Goal: Task Accomplishment & Management: Use online tool/utility

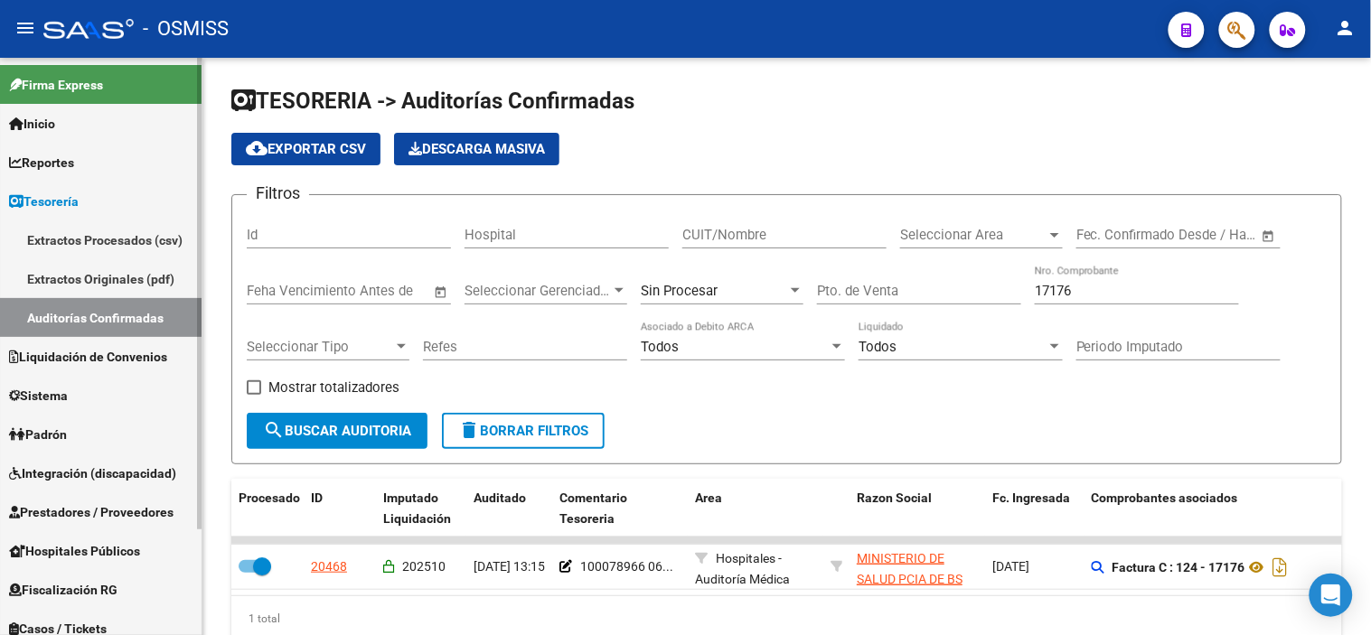
click at [110, 522] on link "Prestadores / Proveedores" at bounding box center [101, 512] width 202 height 39
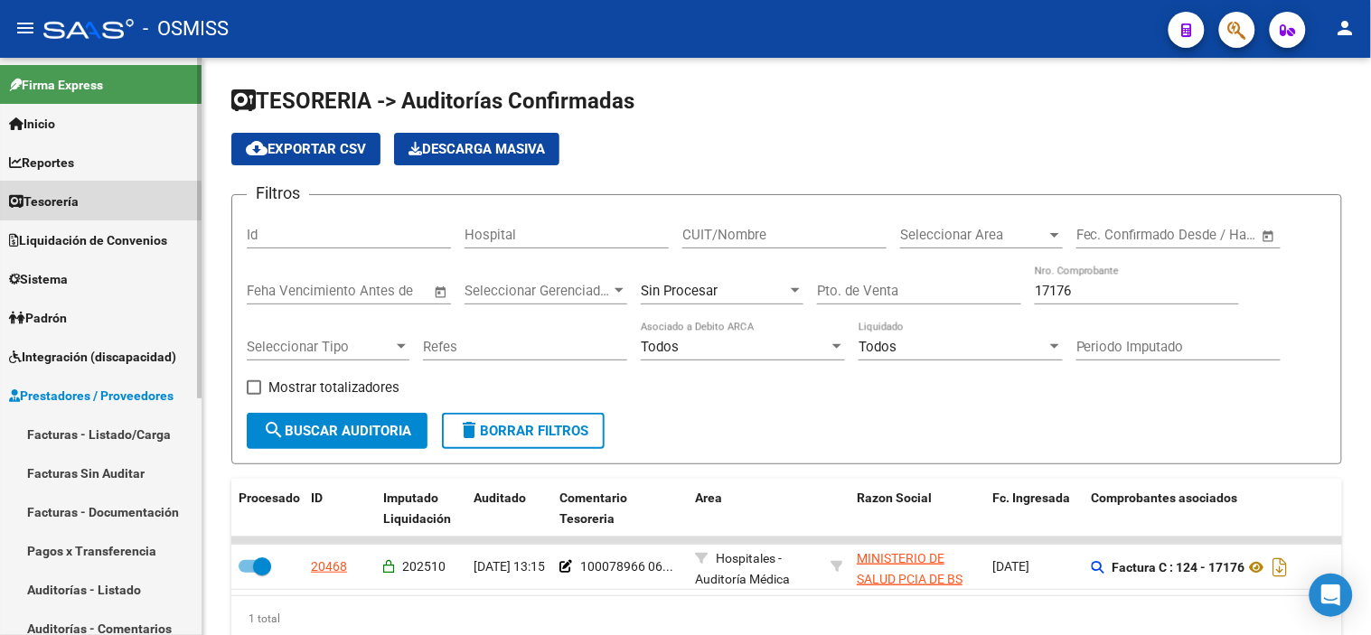
click at [63, 204] on span "Tesorería" at bounding box center [44, 202] width 70 height 20
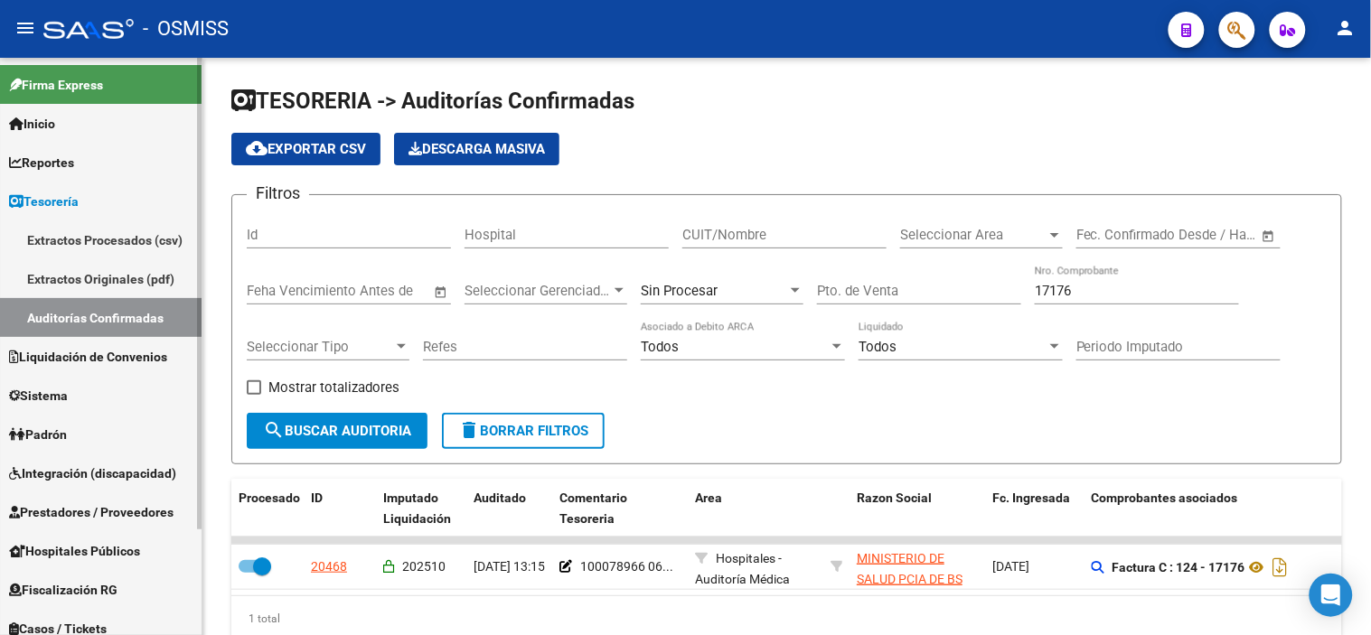
click at [100, 308] on link "Auditorías Confirmadas" at bounding box center [101, 317] width 202 height 39
click at [664, 287] on span "Sin Procesar" at bounding box center [679, 291] width 77 height 16
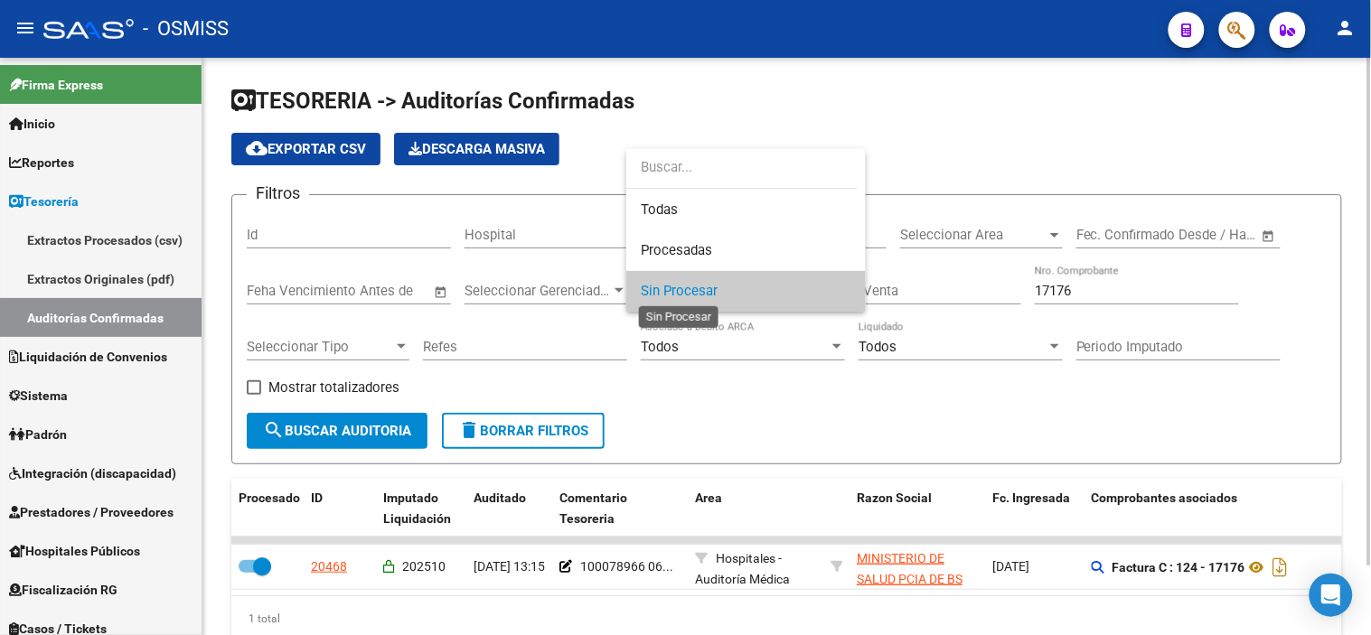
click at [664, 287] on span "Sin Procesar" at bounding box center [679, 291] width 77 height 16
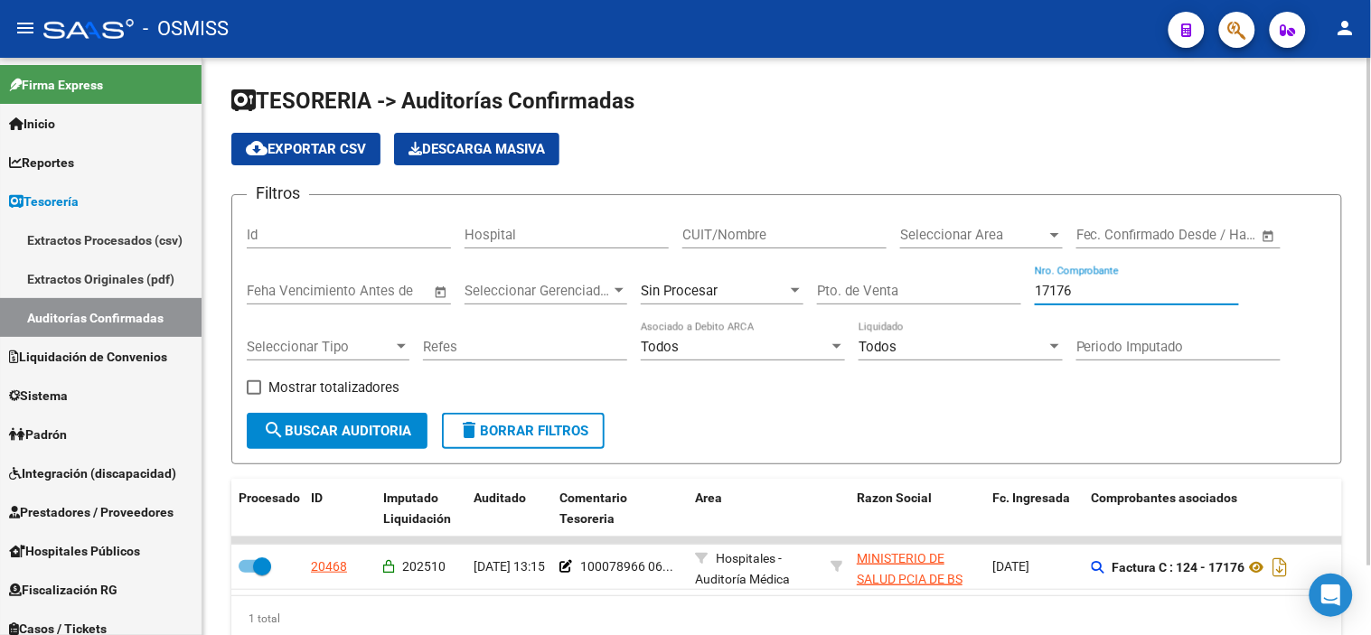
drag, startPoint x: 1110, startPoint y: 293, endPoint x: 954, endPoint y: 307, distance: 157.1
click at [664, 307] on div "Filtros Id Hospital CUIT/Nombre Seleccionar Area Seleccionar Area Fecha inicio …" at bounding box center [787, 311] width 1080 height 203
click at [664, 290] on div "Sin Procesar" at bounding box center [714, 291] width 146 height 16
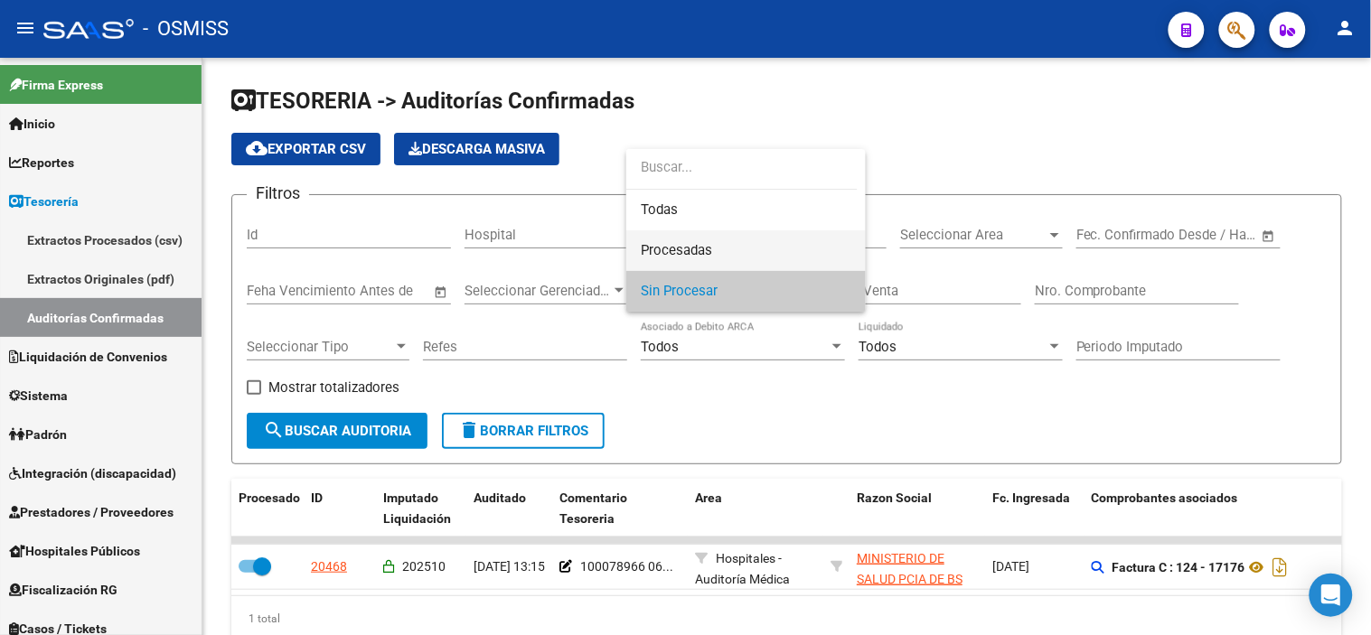
click at [664, 253] on span "Procesadas" at bounding box center [746, 251] width 211 height 41
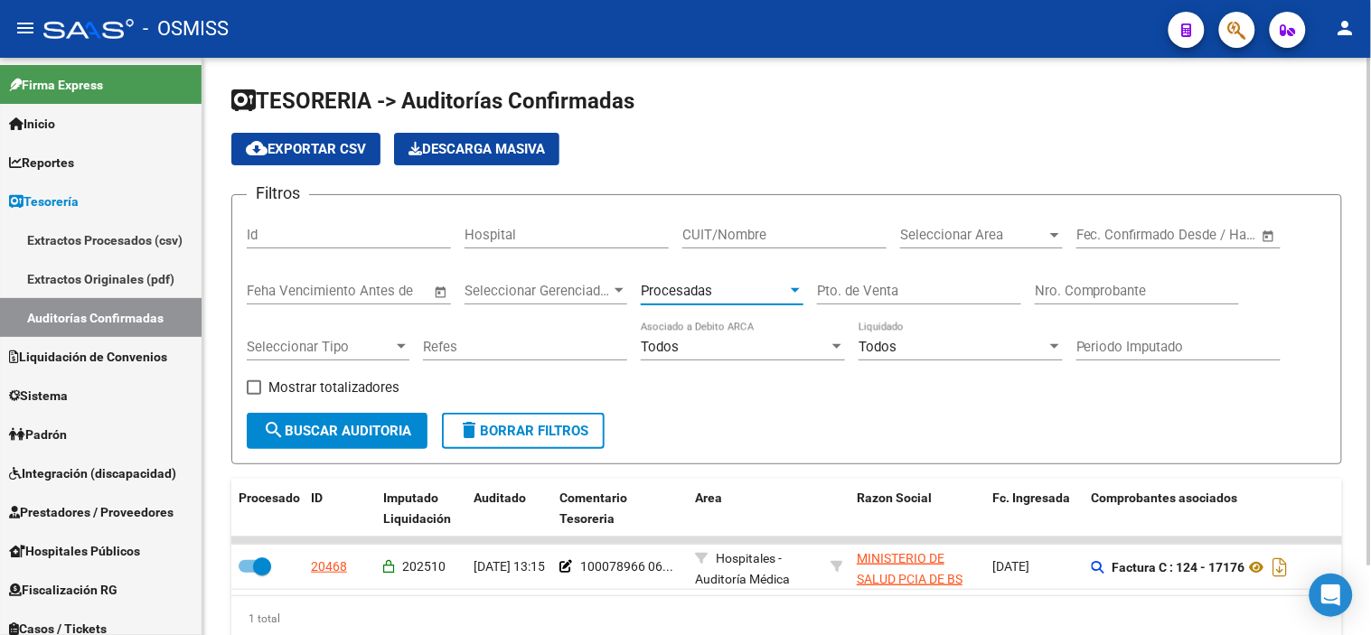
click at [664, 342] on input "Periodo Imputado" at bounding box center [1179, 347] width 204 height 16
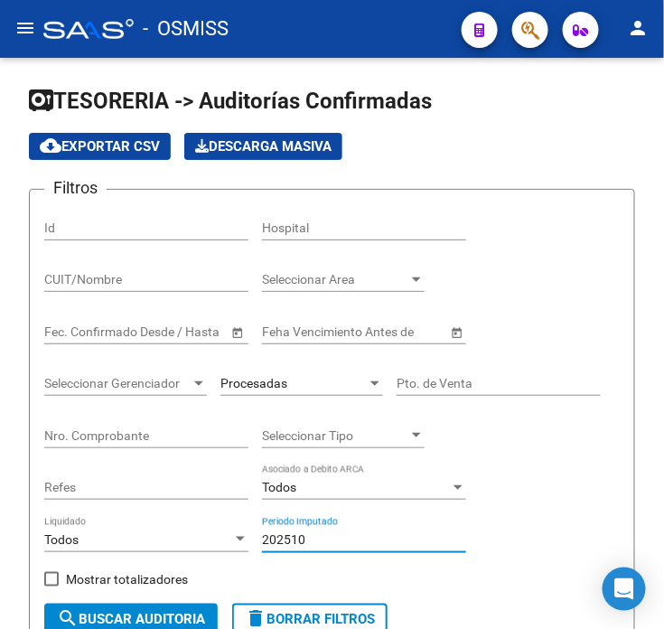
type input "202510"
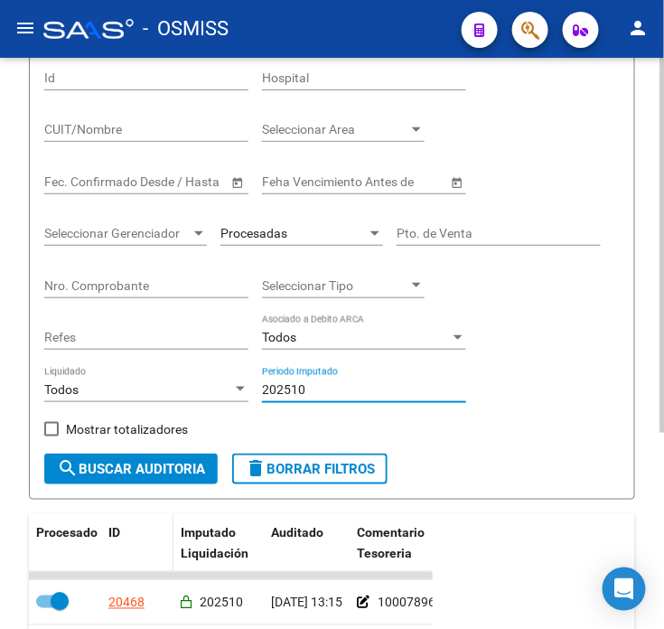
scroll to position [201, 0]
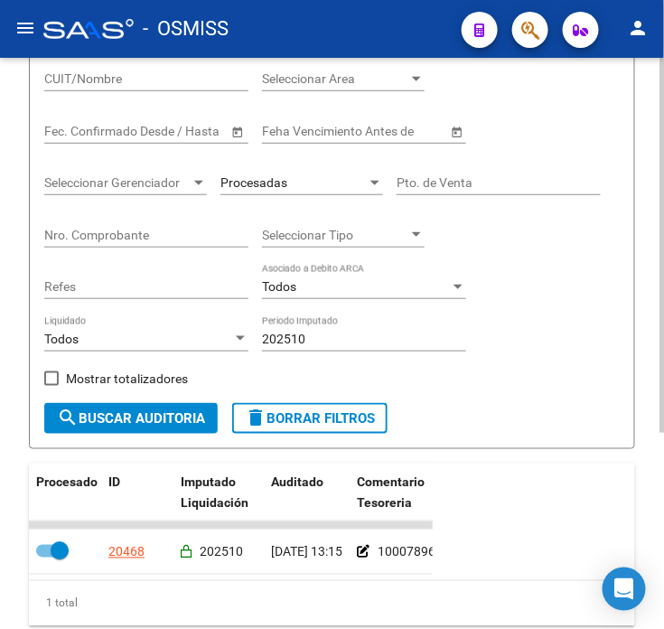
click at [114, 363] on div "Todos Liquidado" at bounding box center [146, 341] width 204 height 52
click at [120, 381] on span "Mostrar totalizadores" at bounding box center [127, 379] width 122 height 22
click at [52, 386] on input "Mostrar totalizadores" at bounding box center [51, 386] width 1 height 1
checkbox input "true"
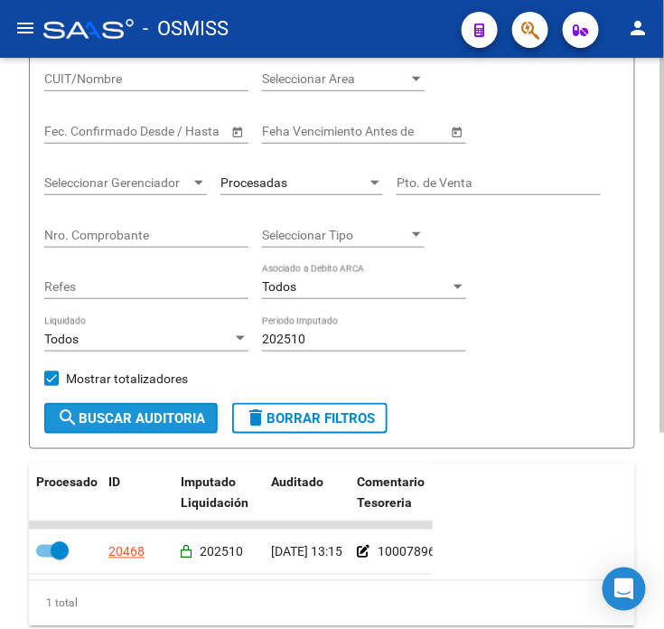
click at [148, 427] on span "search Buscar Auditoria" at bounding box center [131, 418] width 148 height 16
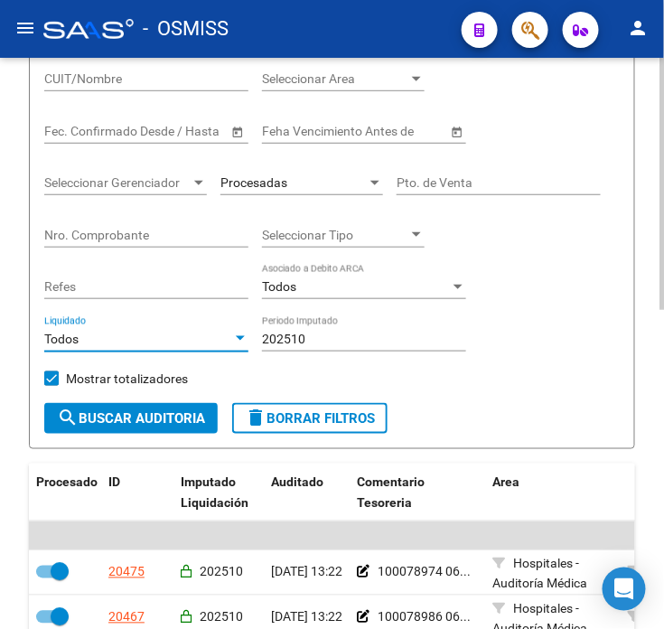
click at [156, 341] on div "Todos" at bounding box center [138, 339] width 188 height 15
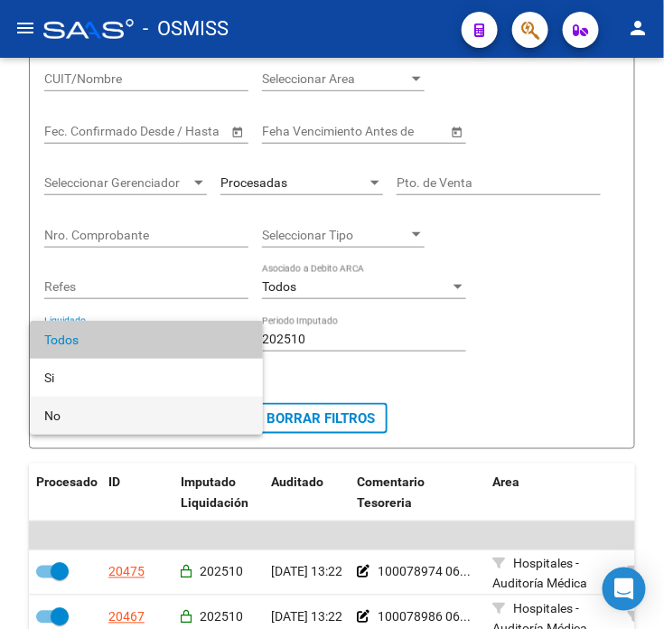
click at [141, 410] on span "No" at bounding box center [146, 416] width 204 height 38
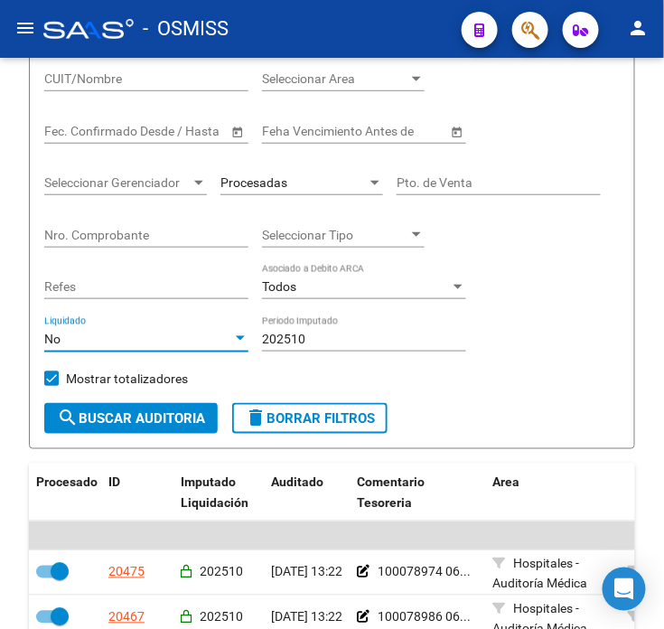
click at [141, 410] on span "search Buscar Auditoria" at bounding box center [131, 418] width 148 height 16
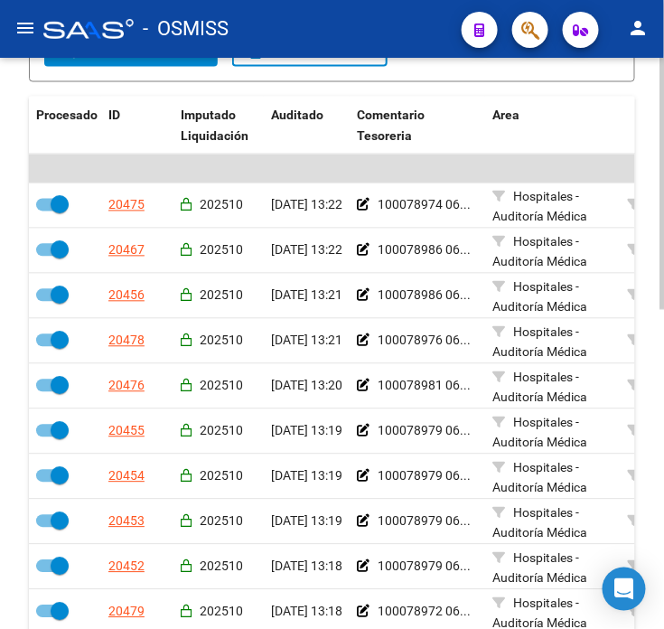
scroll to position [602, 0]
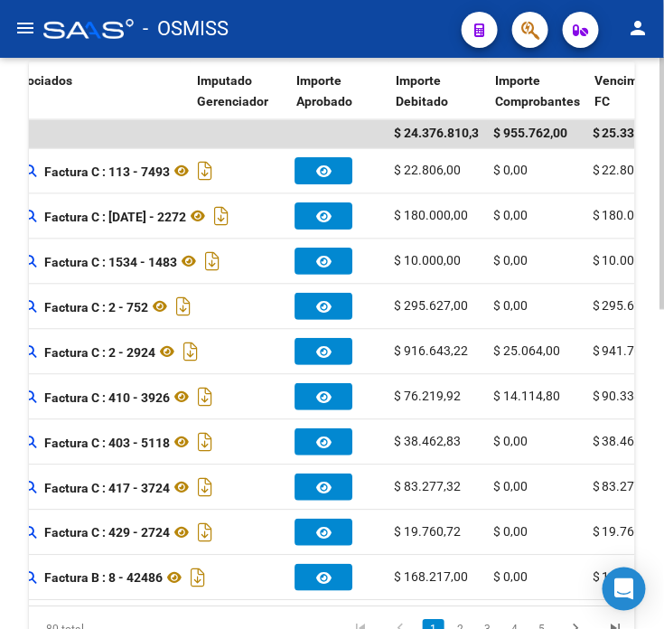
drag, startPoint x: 164, startPoint y: 417, endPoint x: 309, endPoint y: 402, distance: 146.3
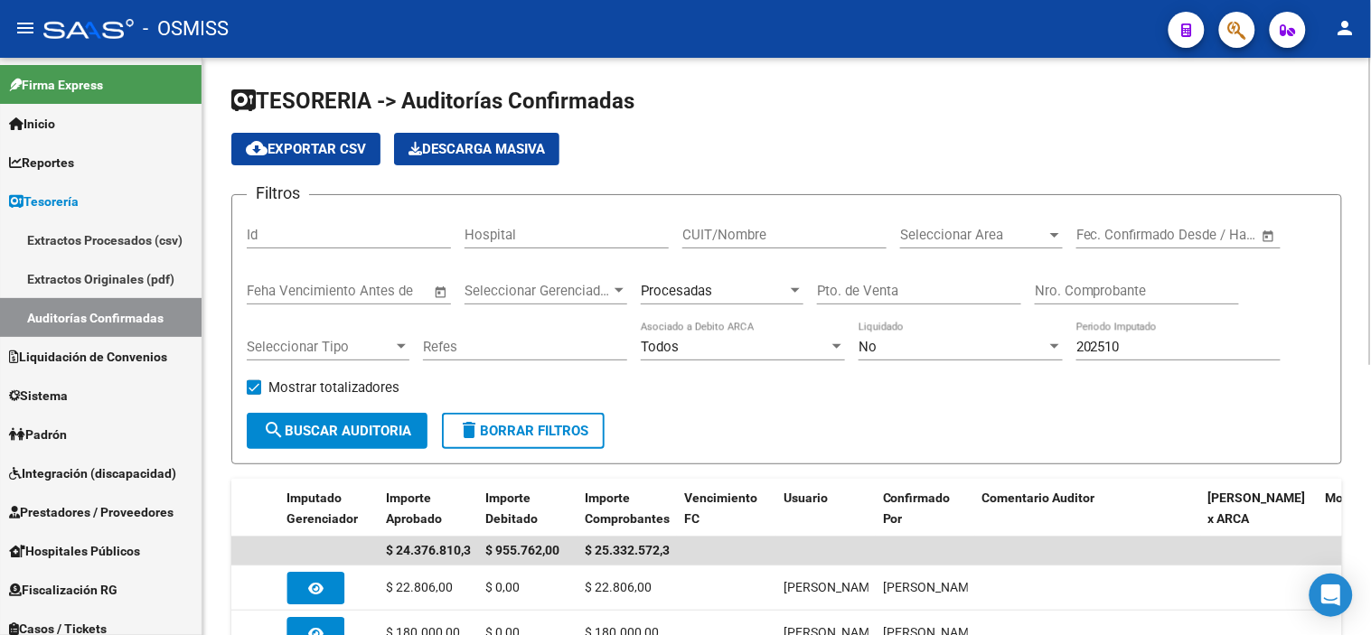
scroll to position [0, 1077]
click at [95, 236] on link "Extractos Procesados (csv)" at bounding box center [101, 240] width 202 height 39
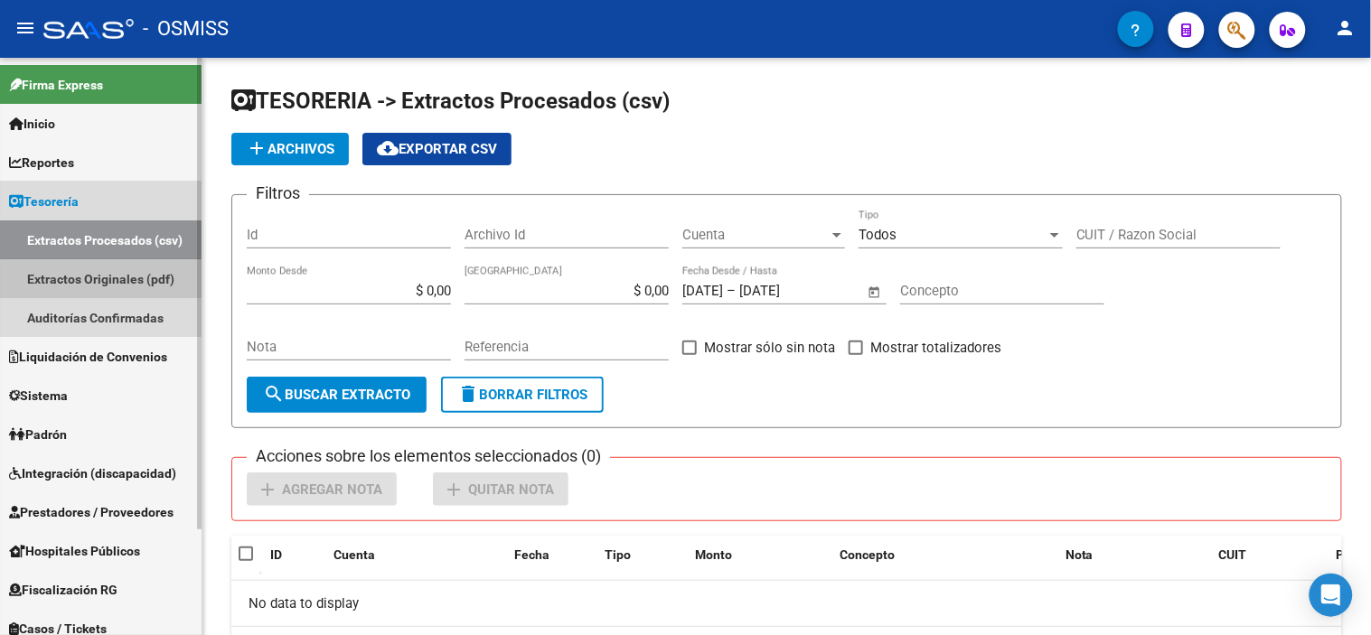
click at [71, 273] on link "Extractos Originales (pdf)" at bounding box center [101, 278] width 202 height 39
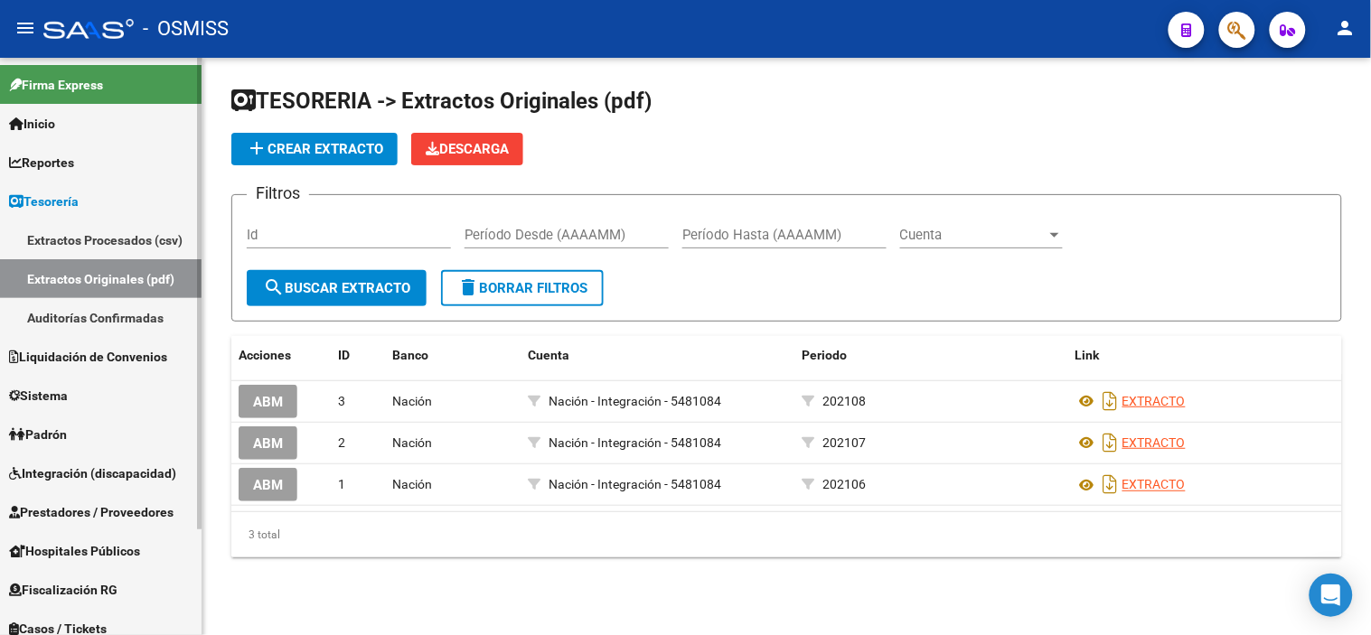
click at [118, 366] on span "Liquidación de Convenios" at bounding box center [88, 357] width 158 height 20
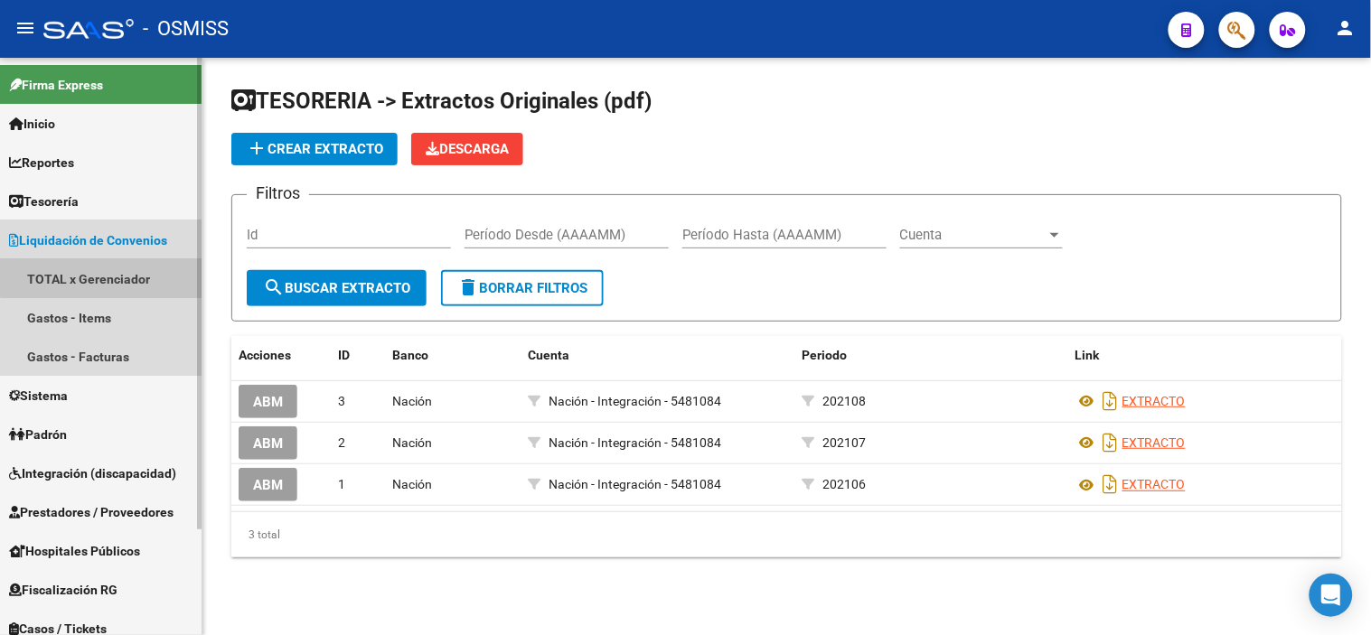
click at [155, 268] on link "TOTAL x Gerenciador" at bounding box center [101, 278] width 202 height 39
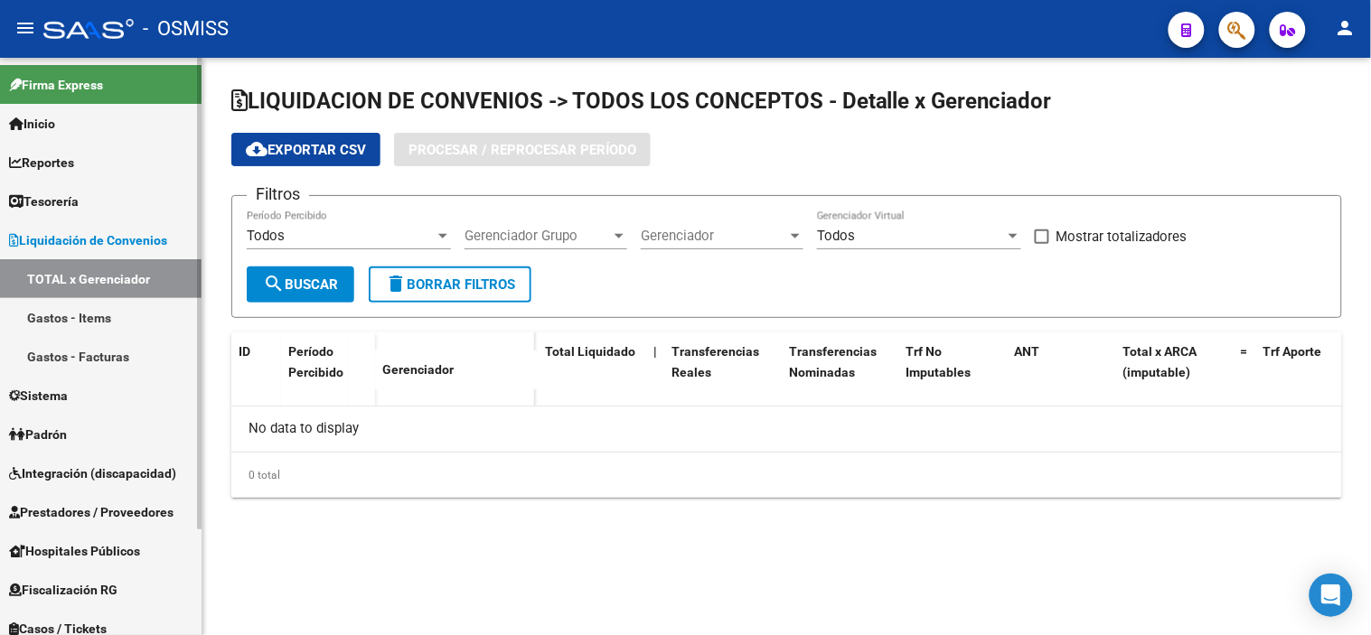
checkbox input "true"
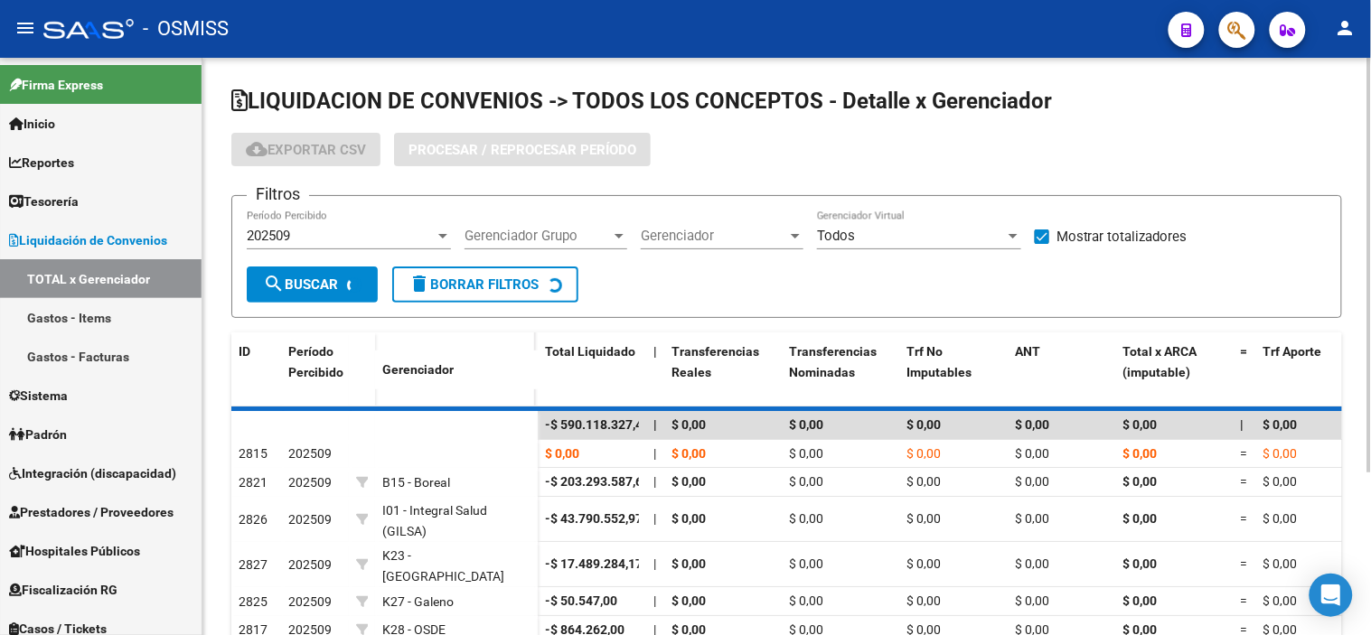
click at [522, 146] on span "Procesar / Reprocesar período" at bounding box center [523, 150] width 228 height 16
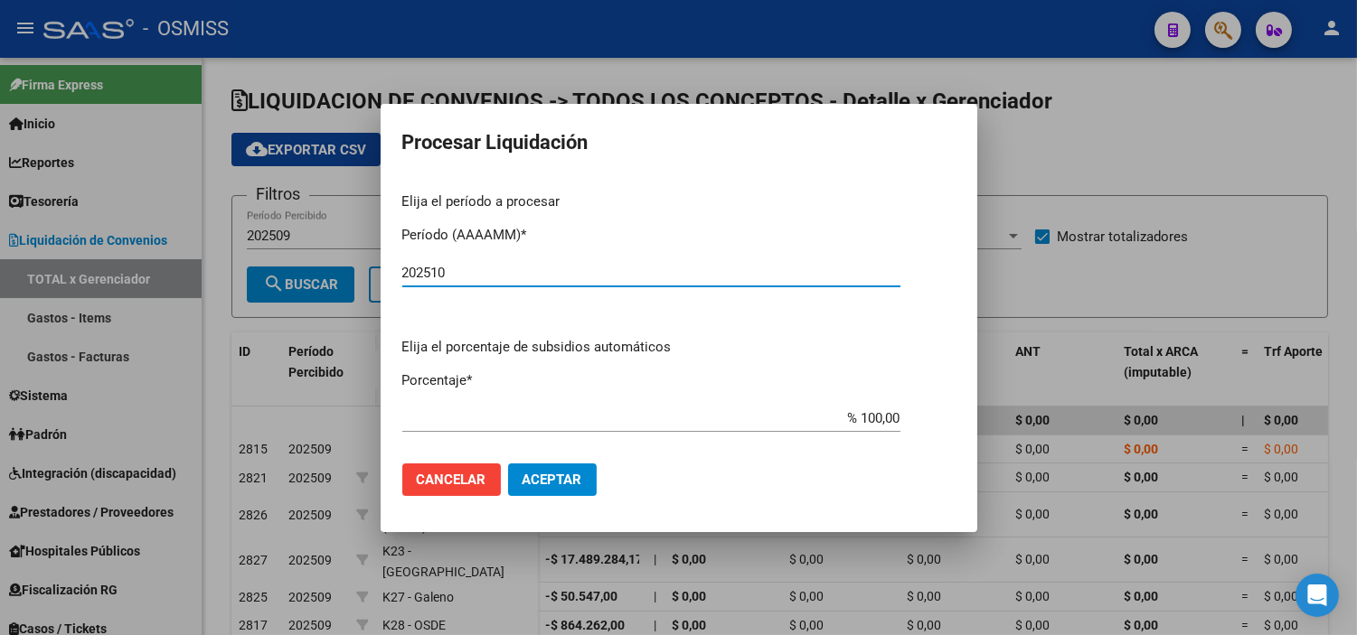
type input "202510"
click at [535, 495] on mat-dialog-actions "Cancelar Aceptar" at bounding box center [678, 479] width 553 height 61
click at [553, 470] on button "Aceptar" at bounding box center [552, 480] width 89 height 33
